Goal: Transaction & Acquisition: Purchase product/service

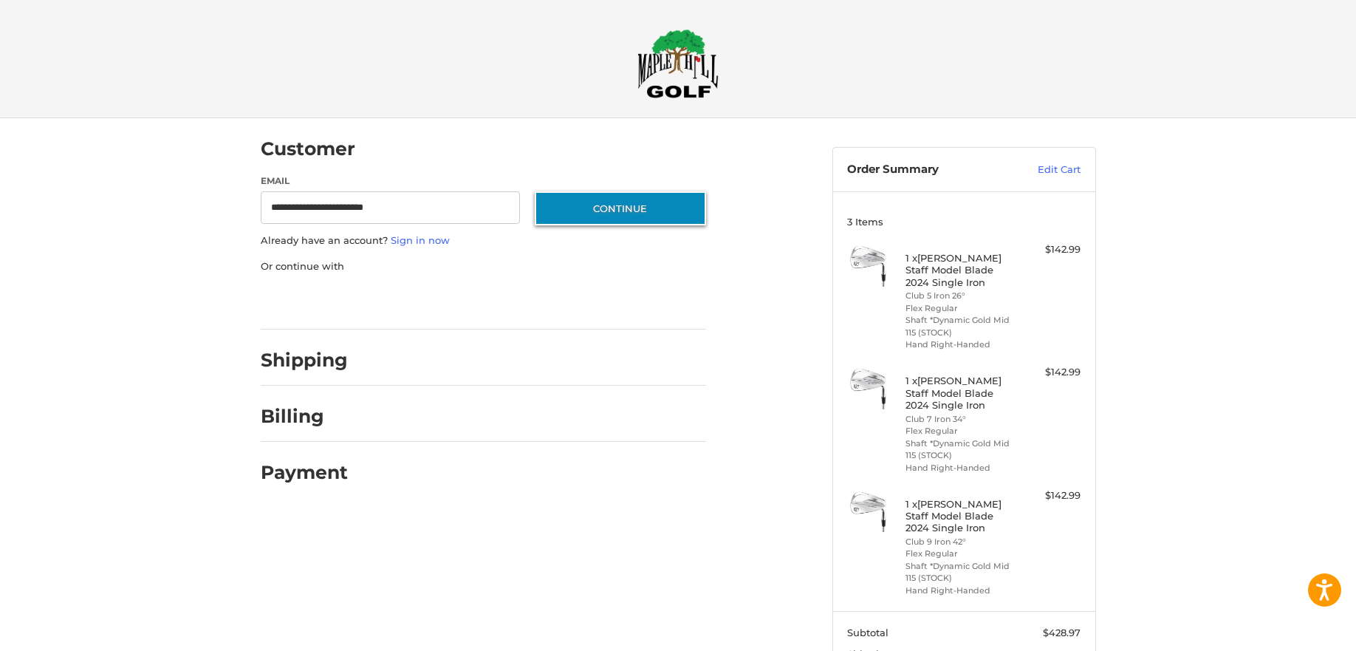
click at [586, 212] on button "Continue" at bounding box center [620, 208] width 171 height 34
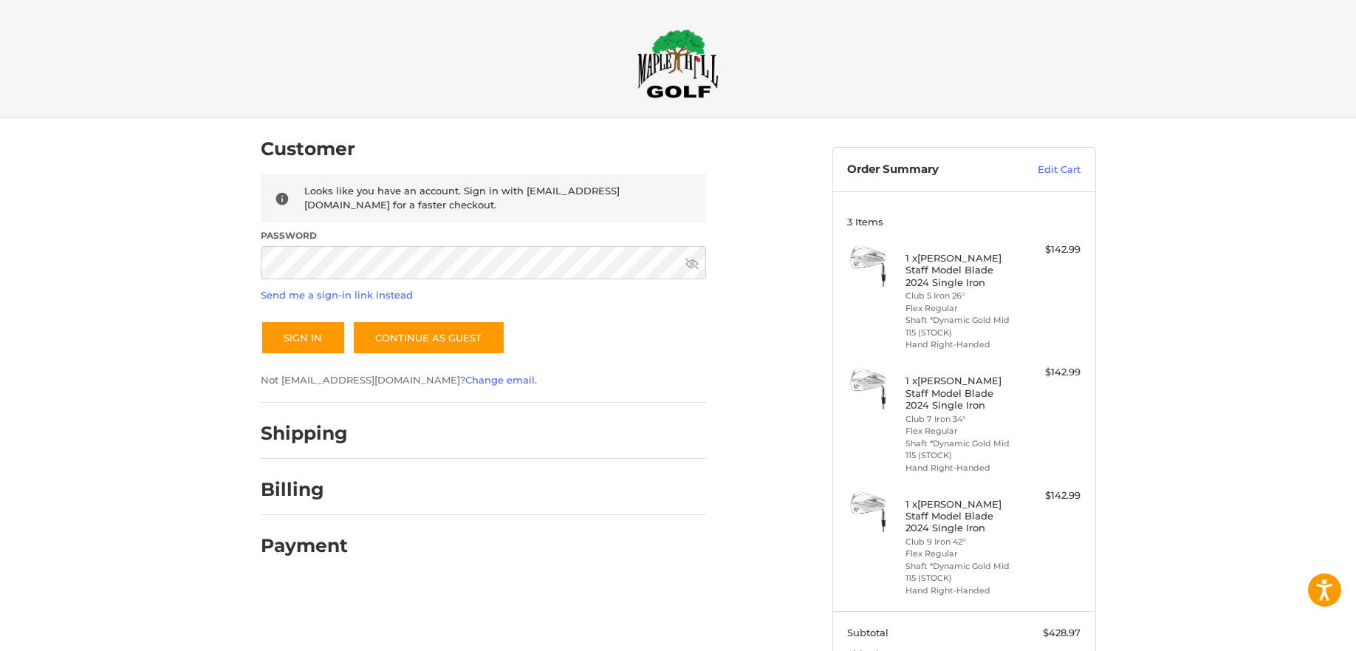
click at [688, 258] on icon at bounding box center [691, 263] width 13 height 13
click at [278, 340] on button "Sign In" at bounding box center [303, 338] width 85 height 34
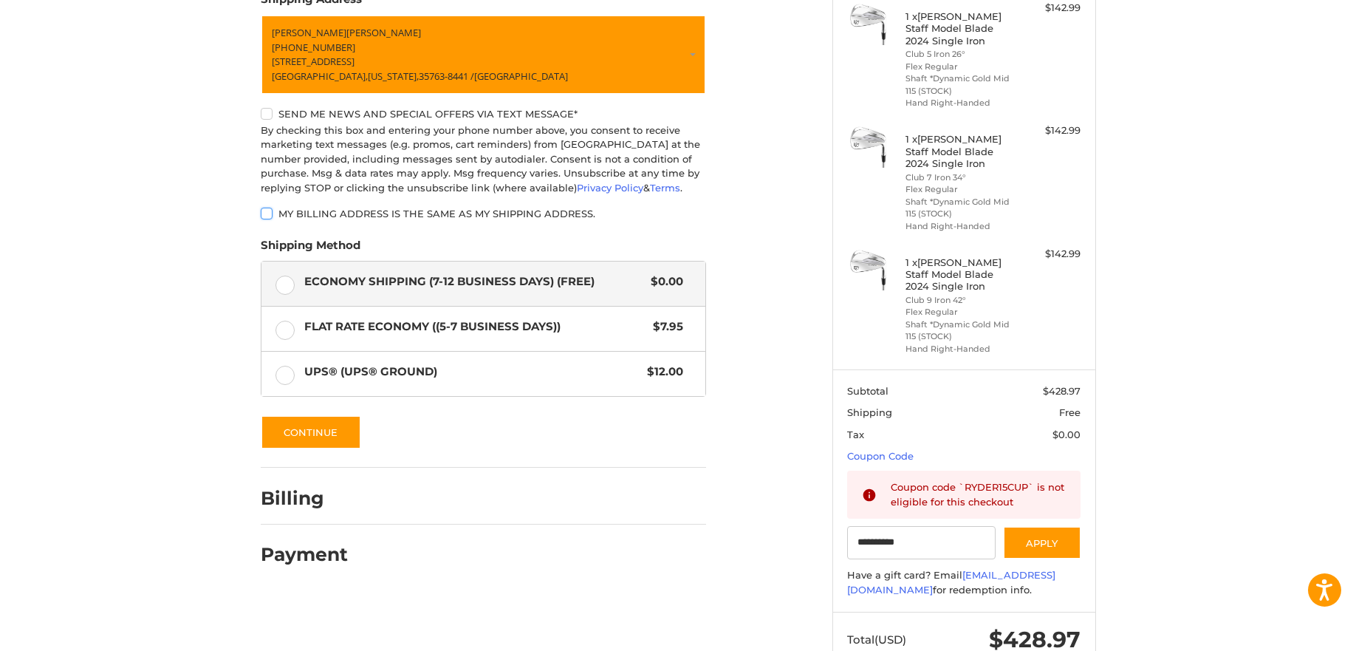
scroll to position [252, 0]
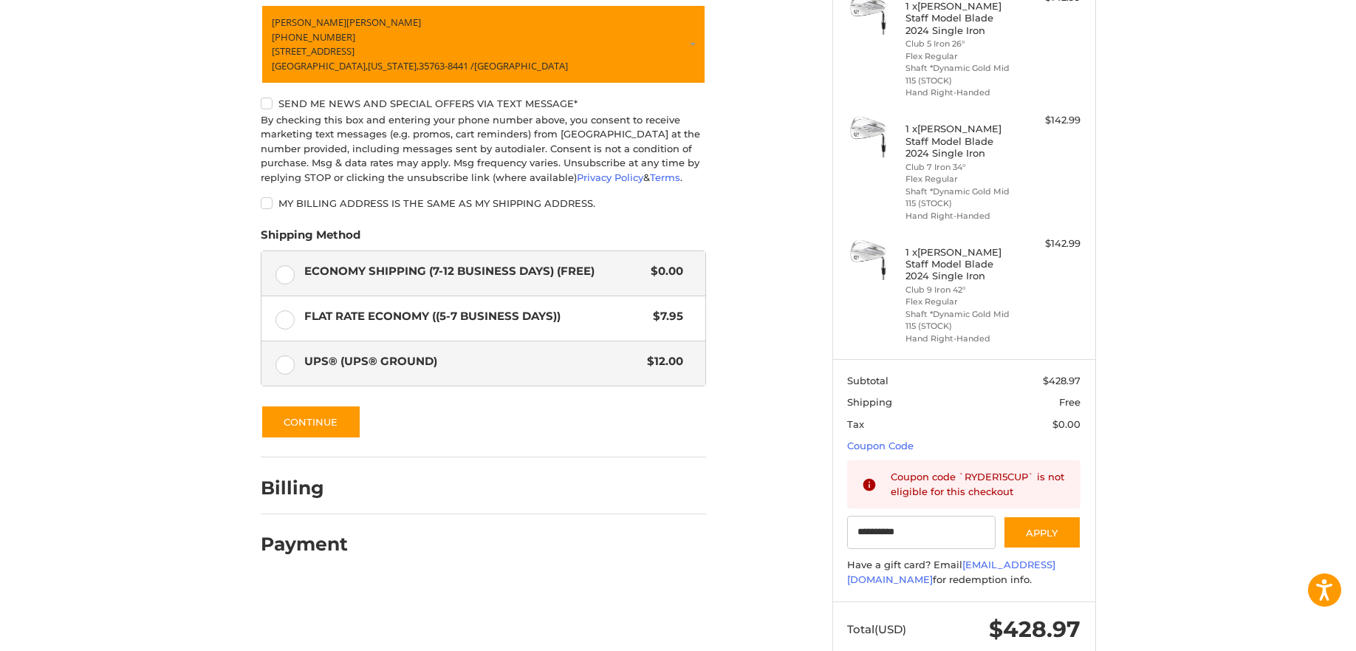
click at [288, 366] on label "UPS® (UPS® Ground) $12.00" at bounding box center [483, 363] width 444 height 44
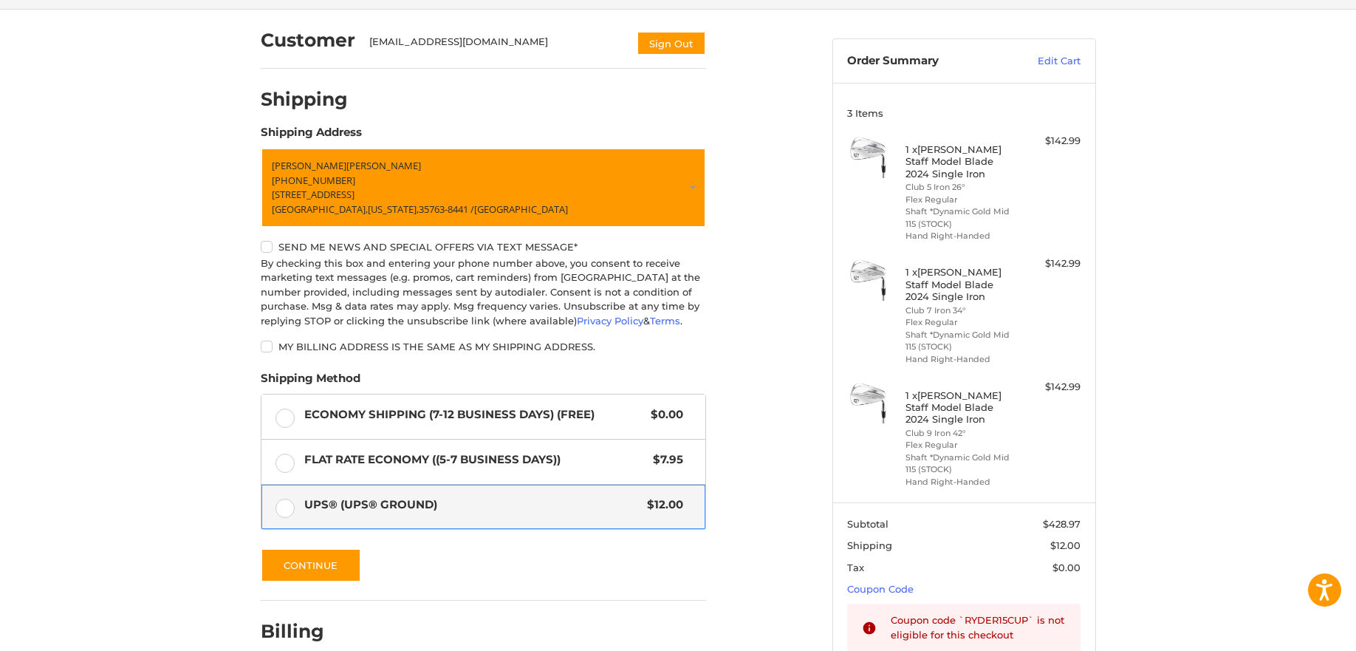
scroll to position [104, 0]
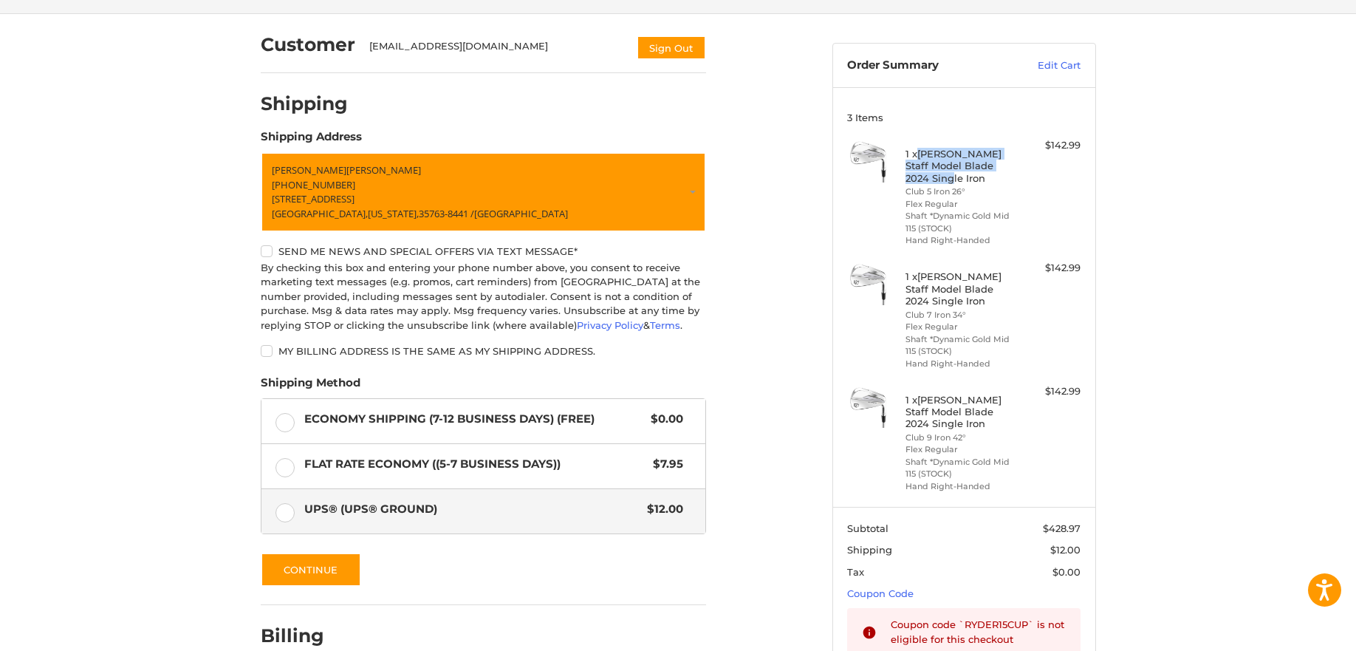
drag, startPoint x: 918, startPoint y: 157, endPoint x: 1014, endPoint y: 164, distance: 96.2
click at [1014, 164] on h4 "1 x [PERSON_NAME] Staff Model Blade 2024 Single Iron" at bounding box center [961, 166] width 113 height 36
copy h4 "[PERSON_NAME] Staff Model Blade 2024 Single Iron"
click at [1134, 195] on div "Customer [EMAIL_ADDRESS][DOMAIN_NAME] Sign Out Shipping POWERED BY We’ve got yo…" at bounding box center [678, 424] width 1356 height 820
click at [319, 572] on button "Continue" at bounding box center [311, 569] width 100 height 34
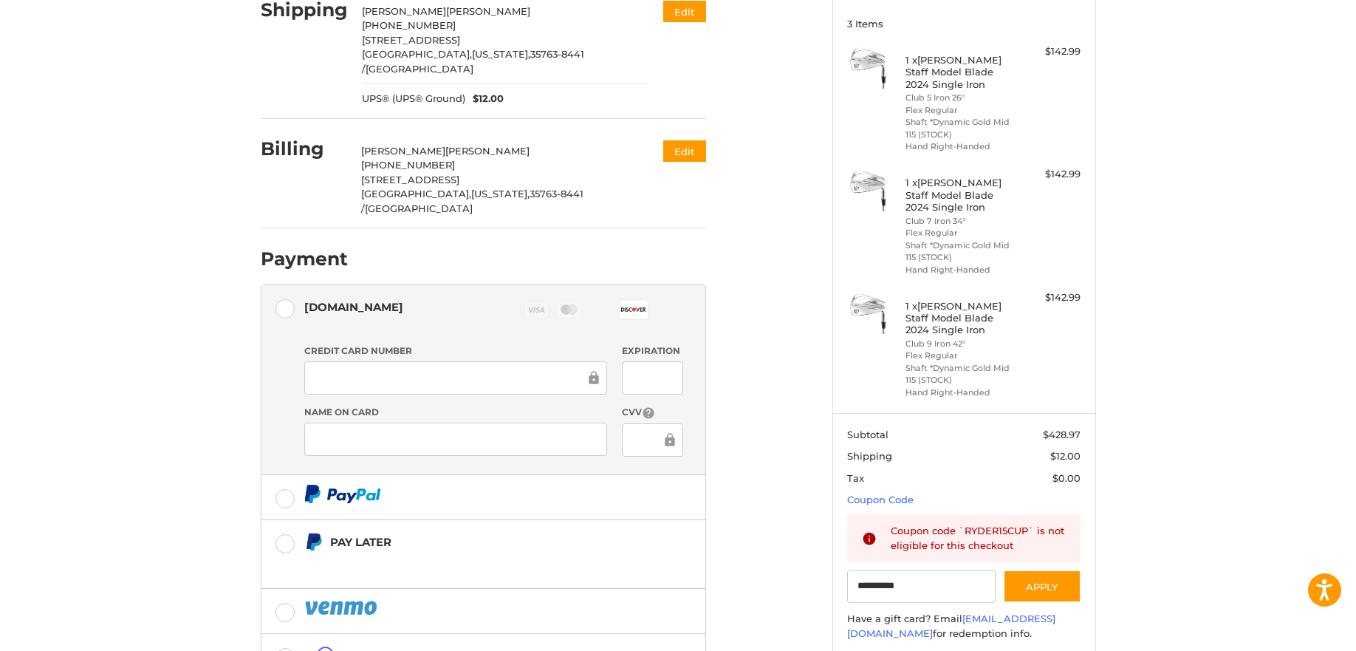
scroll to position [290, 0]
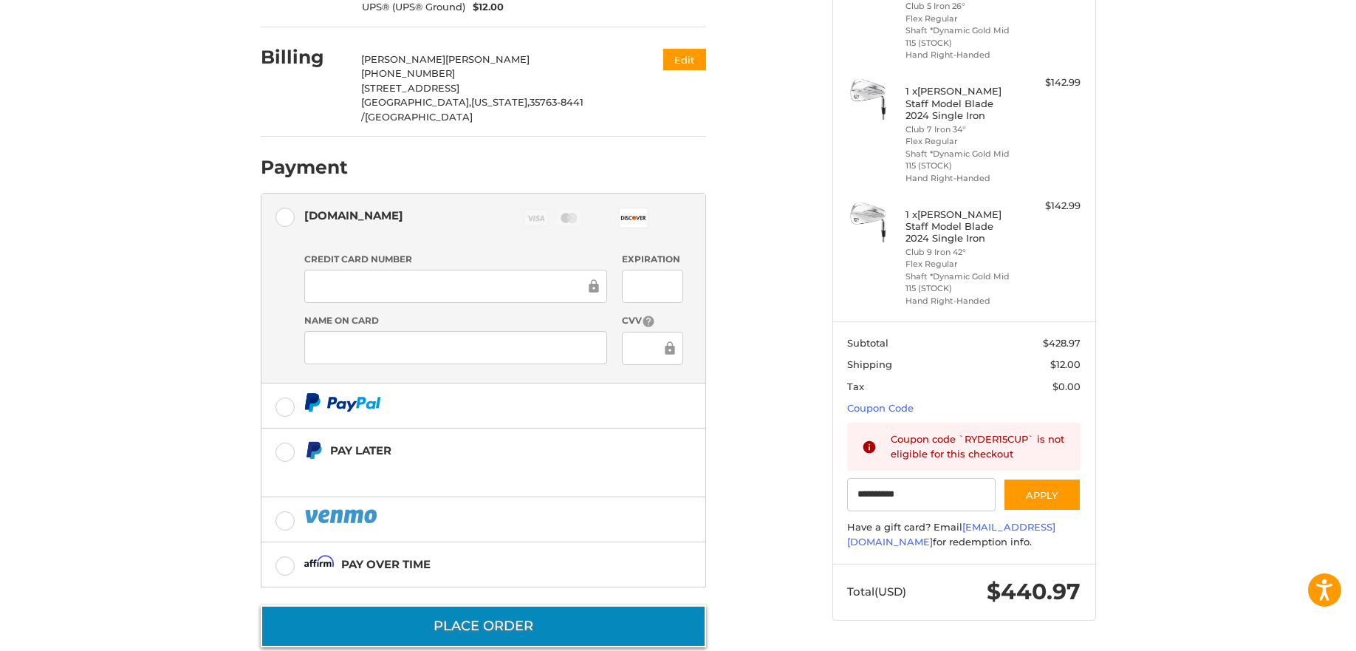
click at [433, 605] on button "Place Order" at bounding box center [483, 626] width 445 height 42
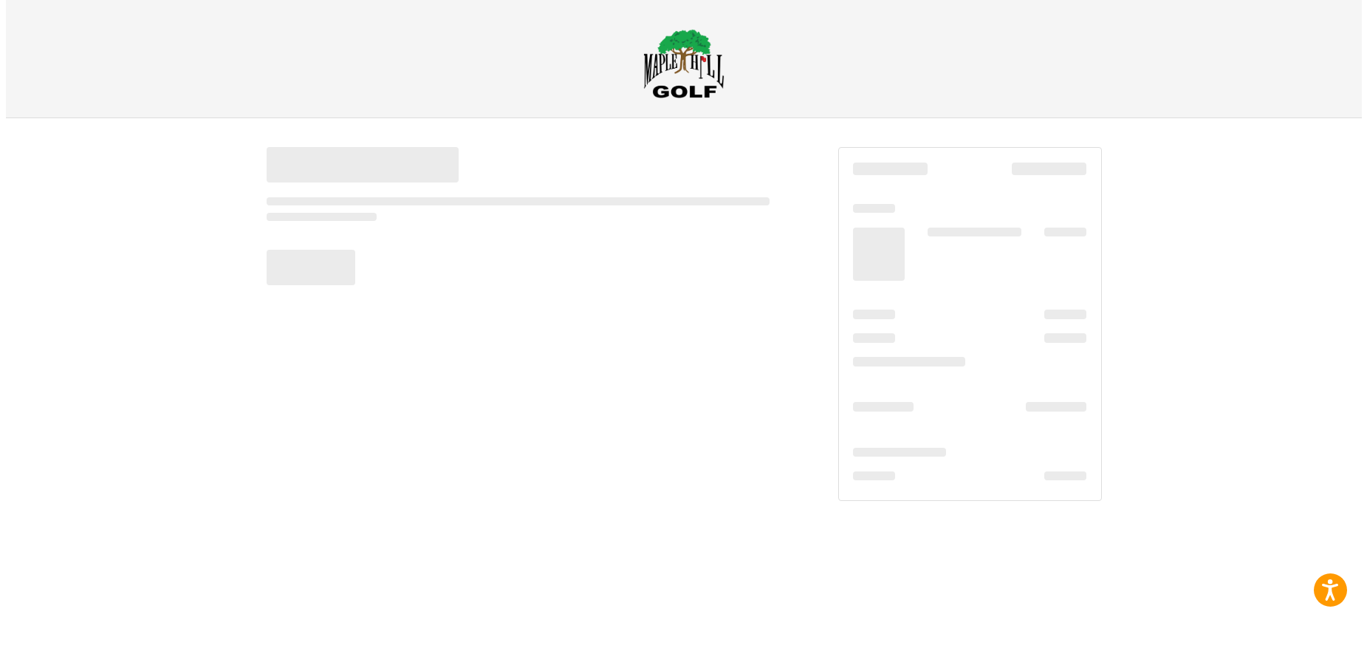
scroll to position [0, 0]
